Goal: Transaction & Acquisition: Purchase product/service

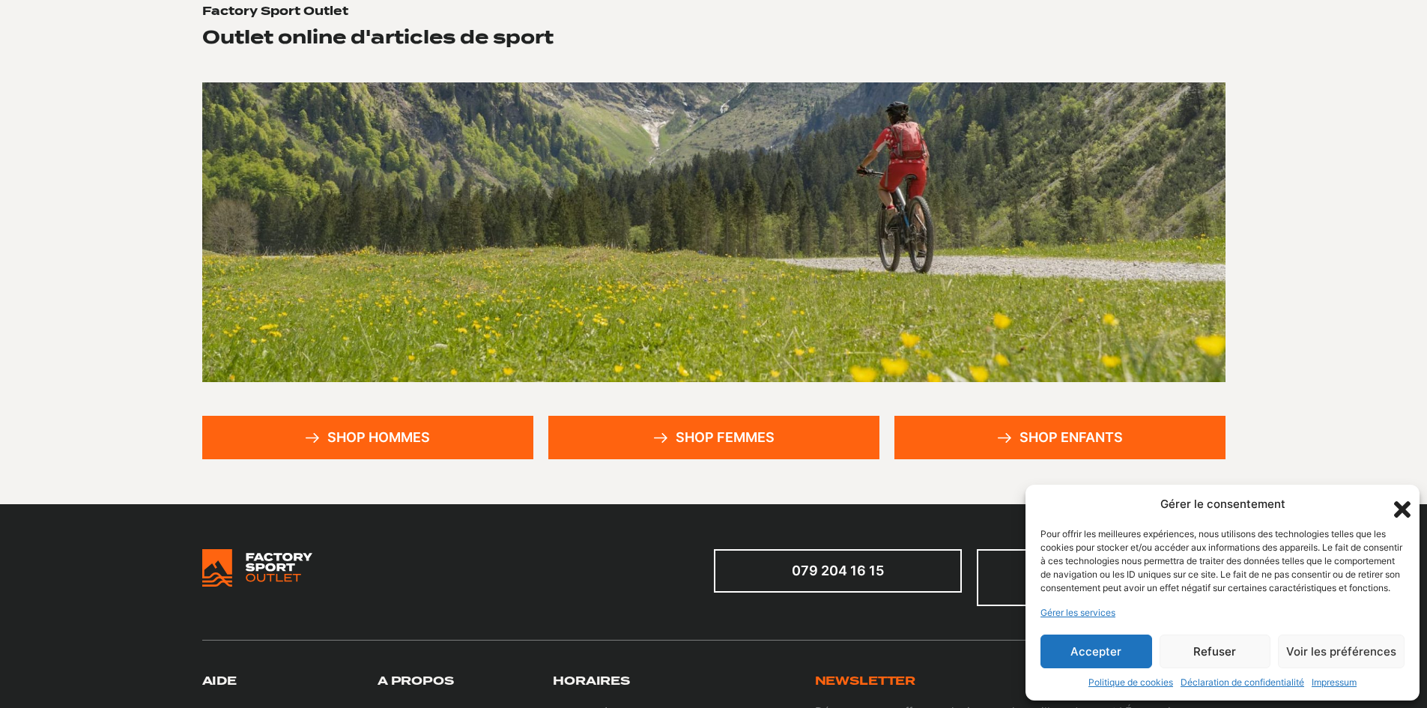
scroll to position [186, 0]
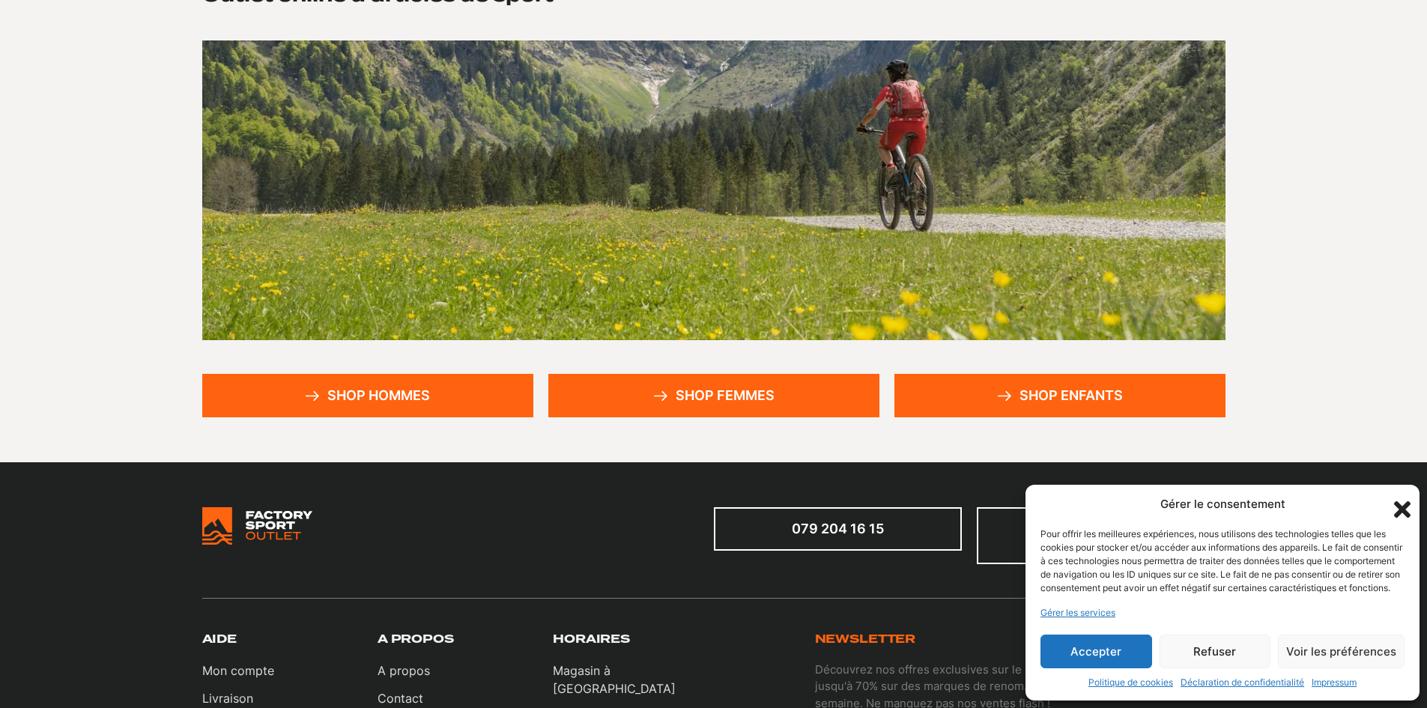
click at [1086, 655] on button "Accepter" at bounding box center [1096, 651] width 112 height 34
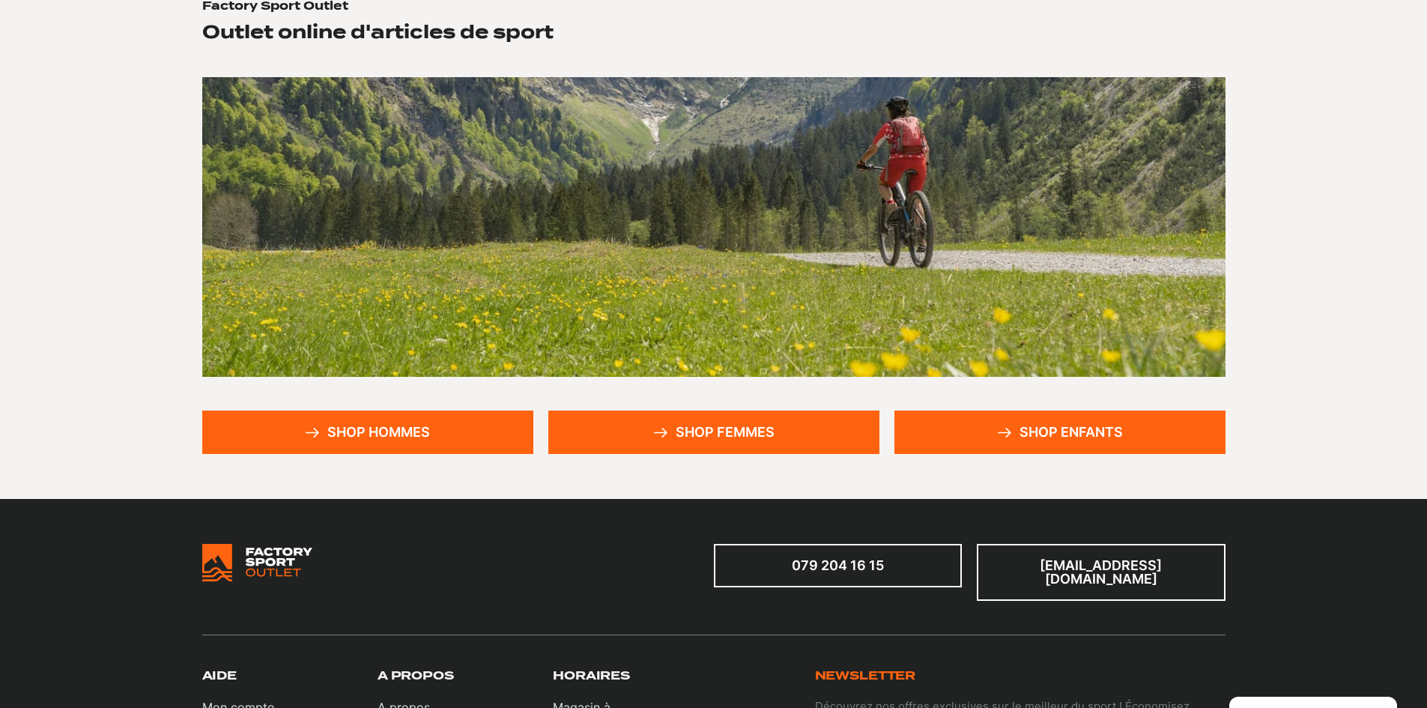
scroll to position [150, 0]
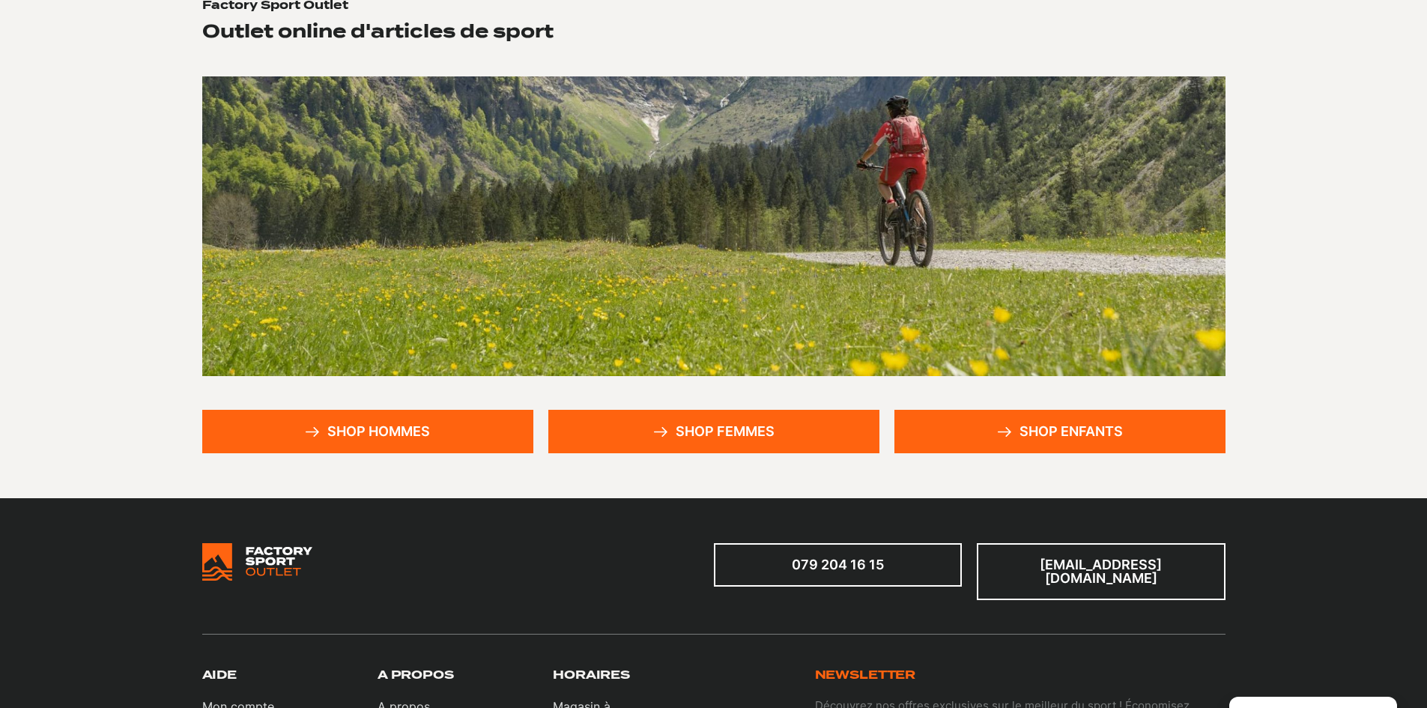
click at [1054, 440] on link "Shop enfants" at bounding box center [1059, 431] width 331 height 43
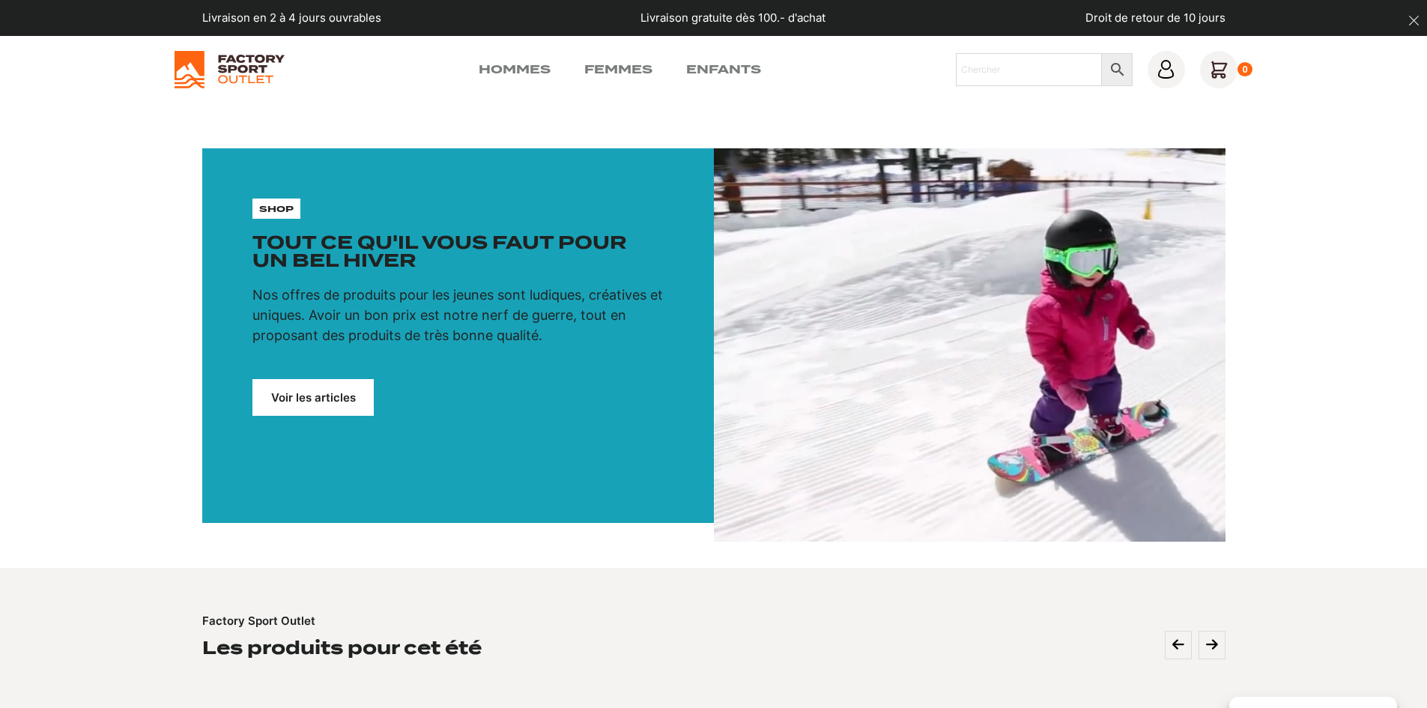
click at [317, 405] on link "Voir les articles" at bounding box center [312, 397] width 121 height 37
